Goal: Navigation & Orientation: Find specific page/section

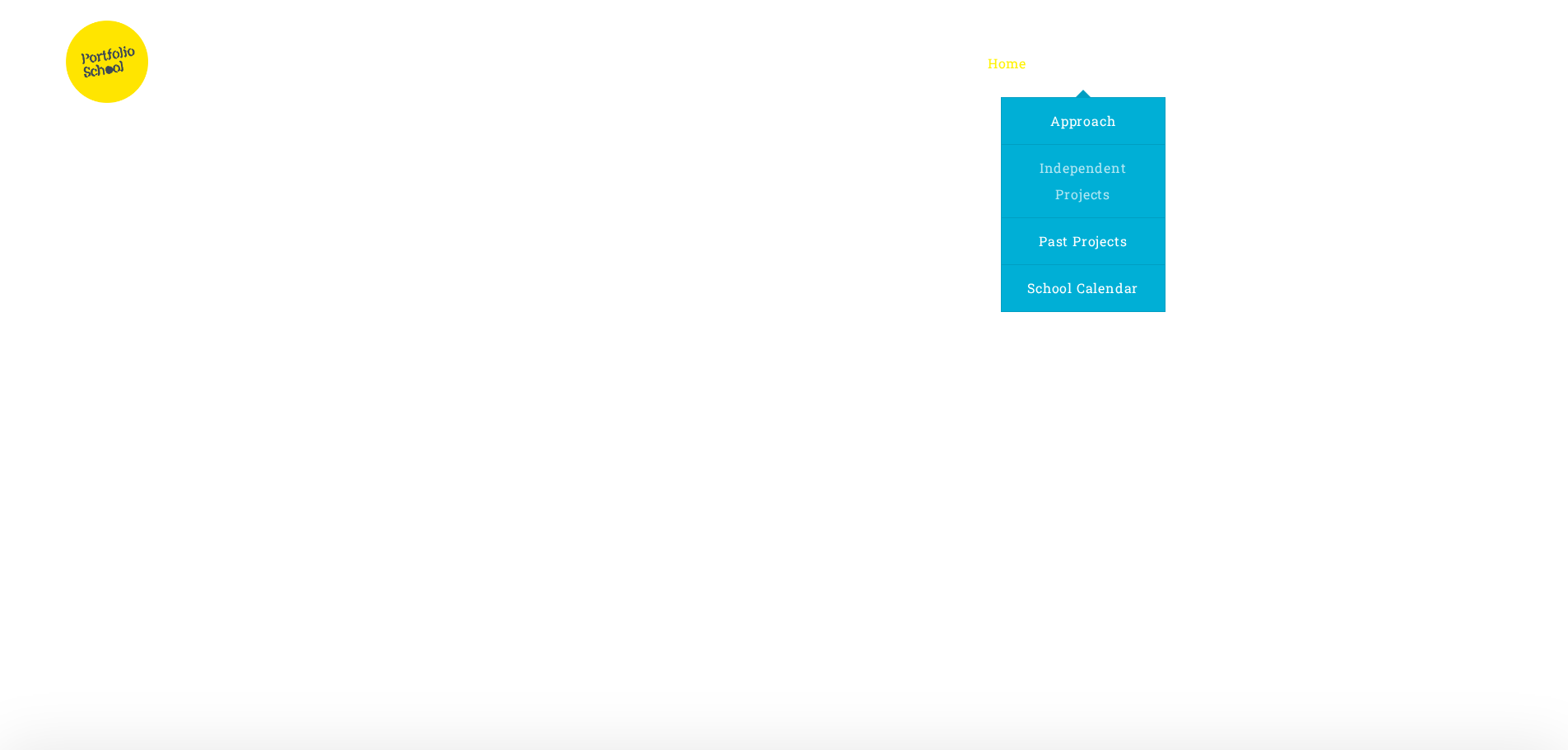
click at [1102, 178] on link "Independent Projects" at bounding box center [1082, 181] width 163 height 72
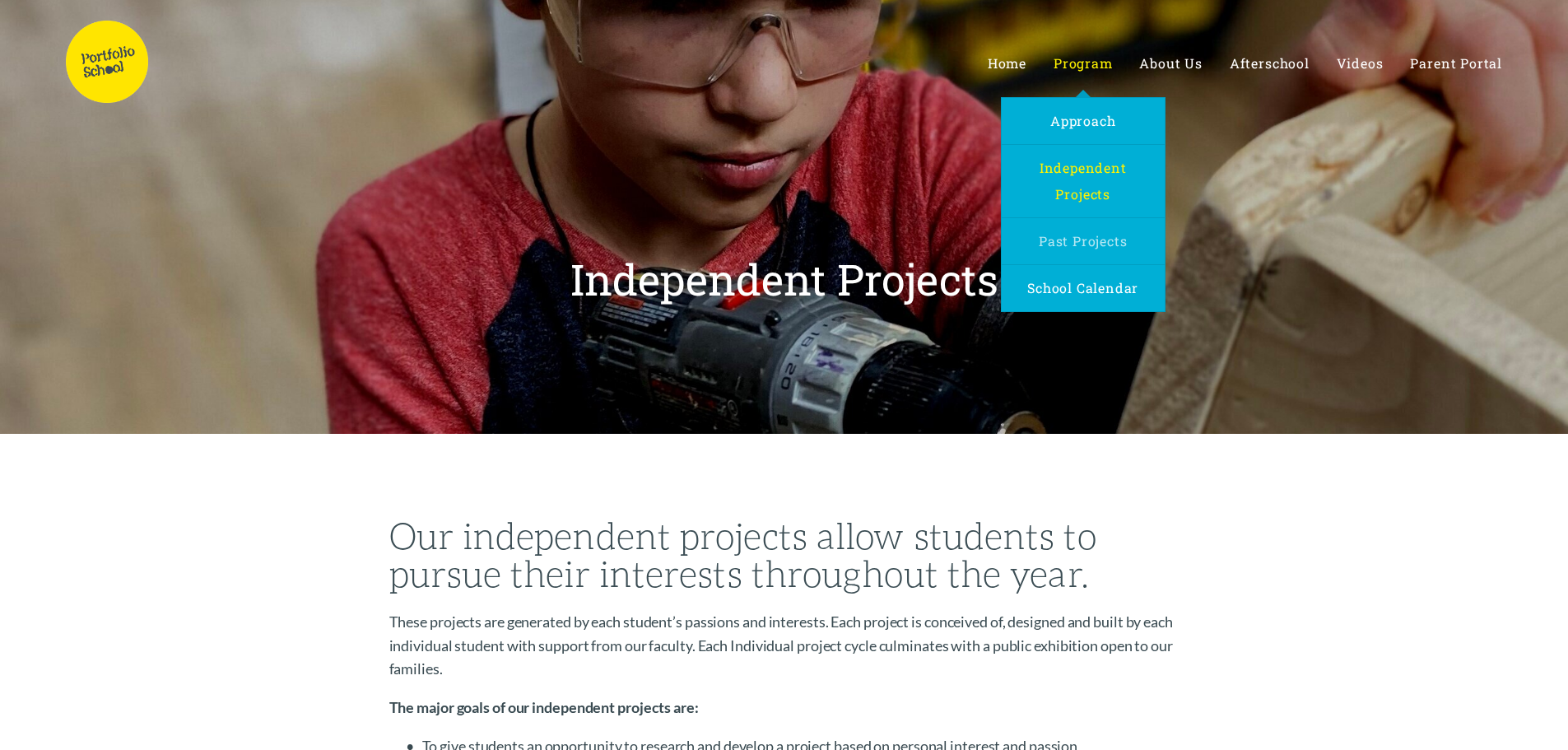
click at [1090, 236] on span "Past Projects" at bounding box center [1083, 240] width 89 height 17
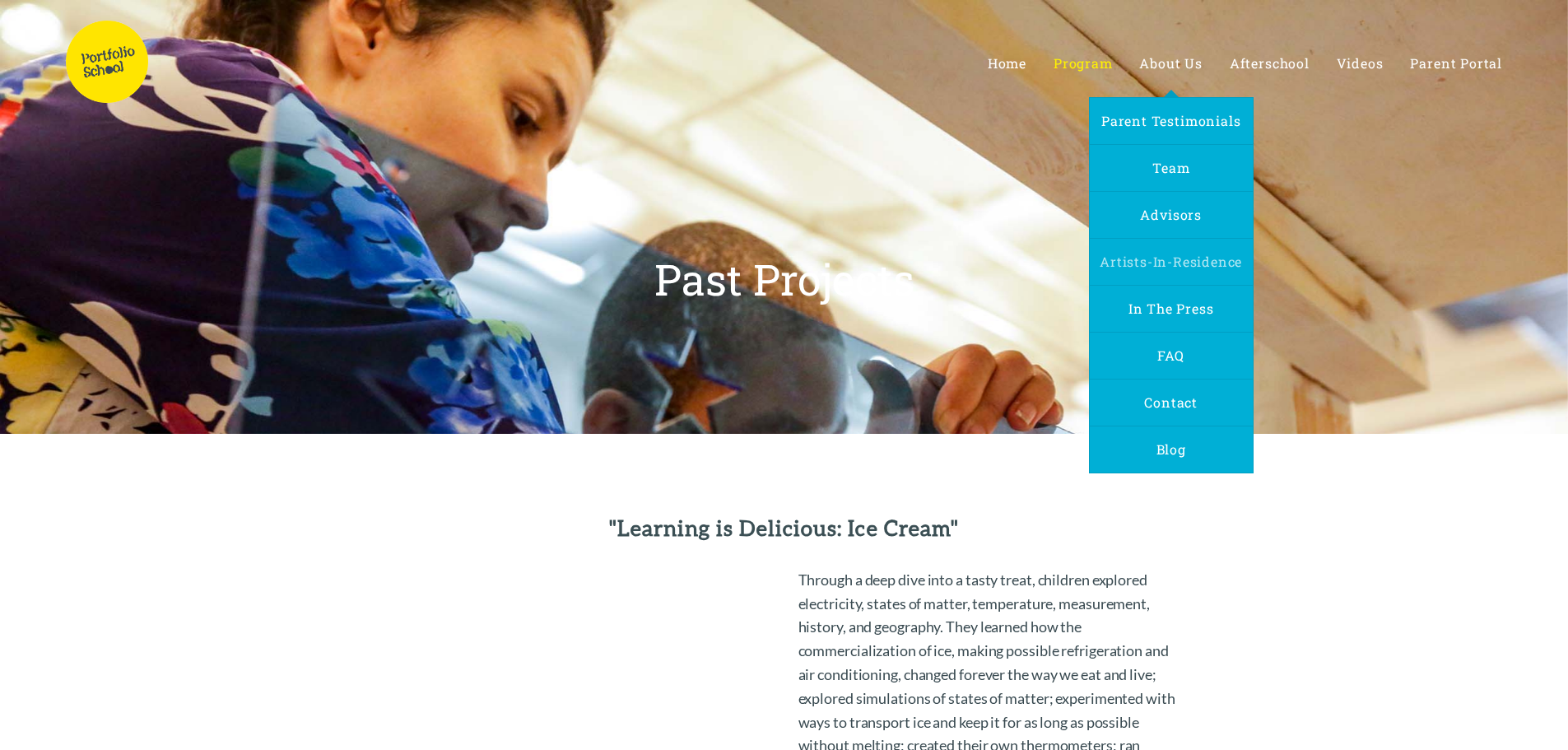
click at [1175, 257] on span "Artists-In-Residence" at bounding box center [1170, 262] width 142 height 17
